Goal: Information Seeking & Learning: Learn about a topic

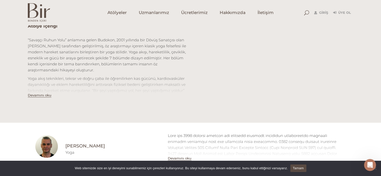
scroll to position [175, 0]
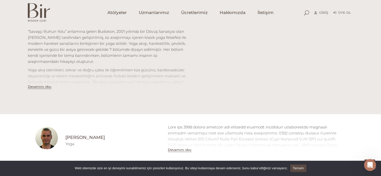
click at [43, 89] on button "Devamını oku" at bounding box center [40, 87] width 24 height 4
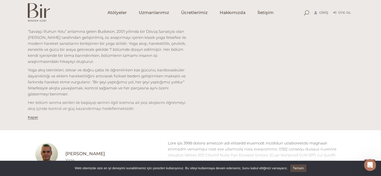
click at [43, 88] on p "Yoga akış teknikleri, tekrar ve doğru çaba ile öğrenilirken kas gücünü, kardiov…" at bounding box center [107, 82] width 159 height 30
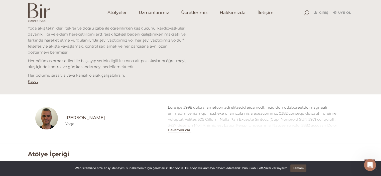
scroll to position [225, 0]
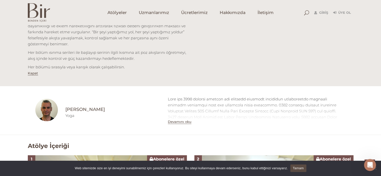
click at [176, 122] on button "Devamını oku" at bounding box center [180, 122] width 24 height 4
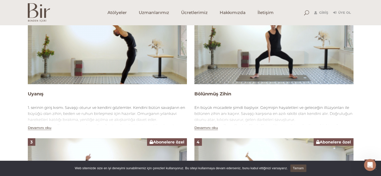
scroll to position [476, 0]
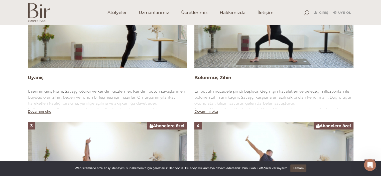
click at [38, 109] on button "Devamını oku" at bounding box center [40, 111] width 24 height 4
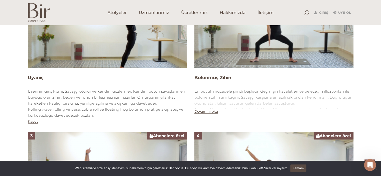
click at [201, 109] on button "Devamını oku" at bounding box center [206, 111] width 24 height 4
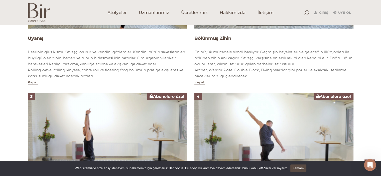
scroll to position [601, 0]
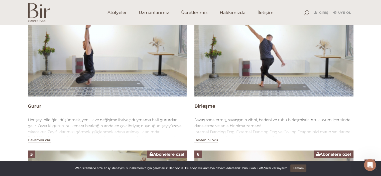
click at [38, 138] on button "Devamını oku" at bounding box center [40, 140] width 24 height 4
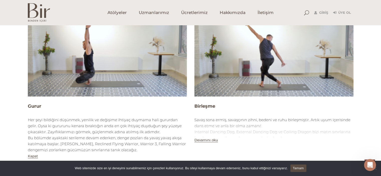
click at [199, 138] on button "Devamını oku" at bounding box center [206, 140] width 24 height 4
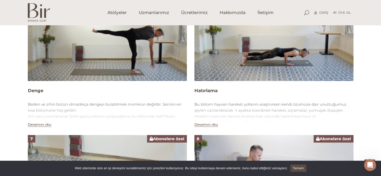
scroll to position [776, 0]
click at [42, 122] on button "Devamını oku" at bounding box center [40, 124] width 24 height 4
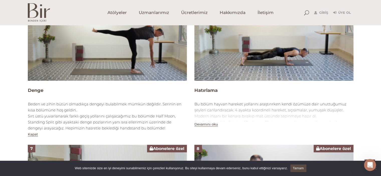
click at [205, 122] on button "Devamını oku" at bounding box center [206, 124] width 24 height 4
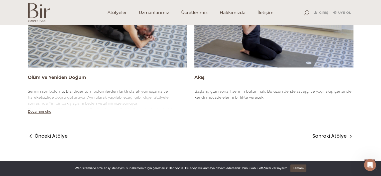
scroll to position [952, 0]
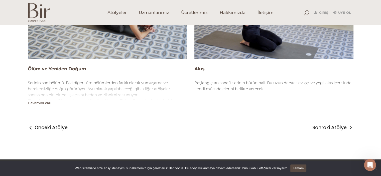
click at [37, 101] on button "Devamını oku" at bounding box center [40, 103] width 24 height 4
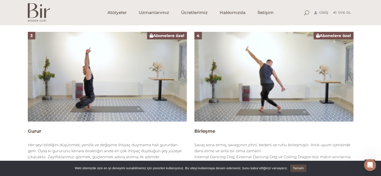
scroll to position [451, 0]
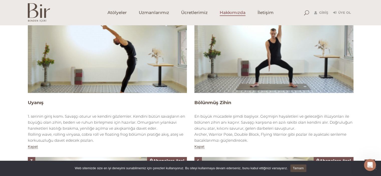
click at [228, 16] on span "Hakkımızda" at bounding box center [233, 13] width 26 height 6
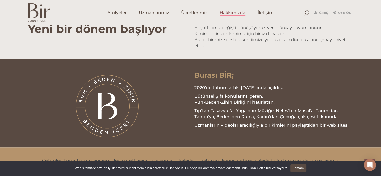
scroll to position [526, 0]
